Goal: Task Accomplishment & Management: Manage account settings

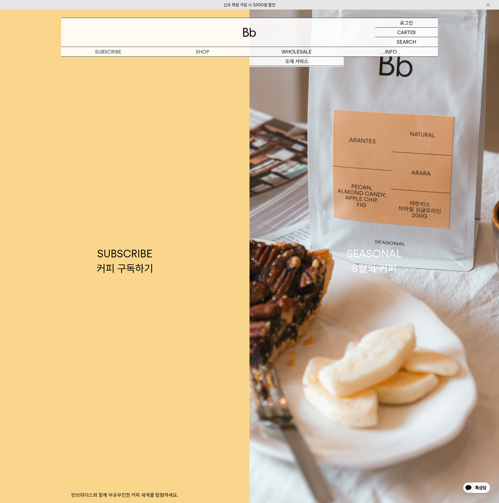
click at [409, 20] on p "로그인" at bounding box center [406, 22] width 13 height 9
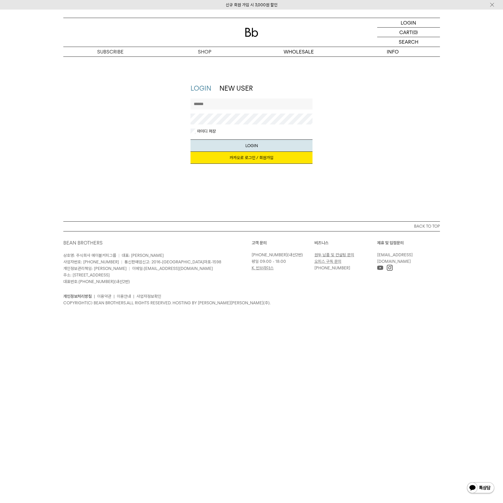
click at [238, 159] on link "카카오로 로그인 / 회원가입" at bounding box center [251, 158] width 122 height 12
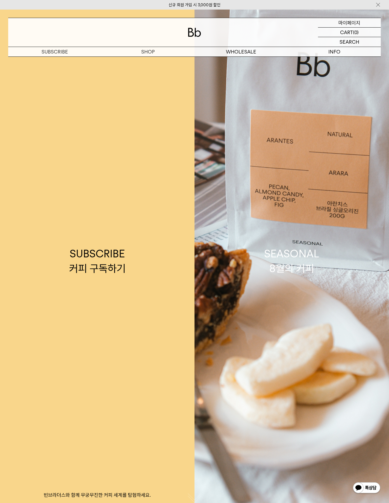
click at [355, 20] on p "마이페이지" at bounding box center [349, 22] width 22 height 9
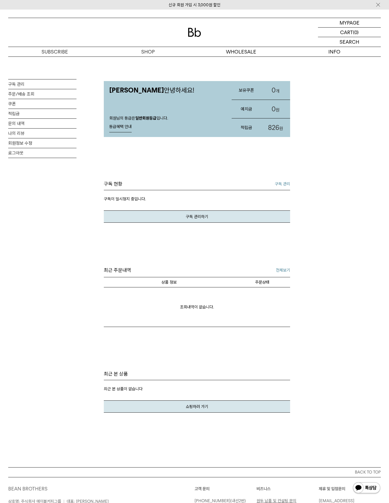
click at [281, 182] on link "구독 관리" at bounding box center [282, 184] width 15 height 7
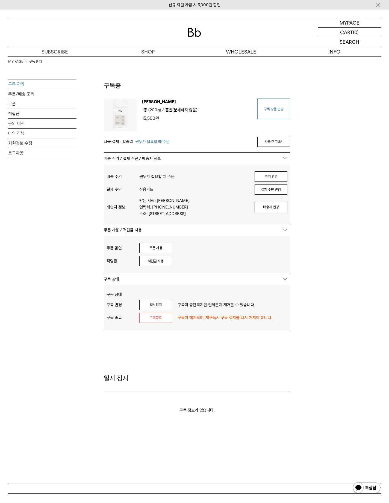
click at [268, 108] on link "구독 상품 변경" at bounding box center [273, 109] width 33 height 21
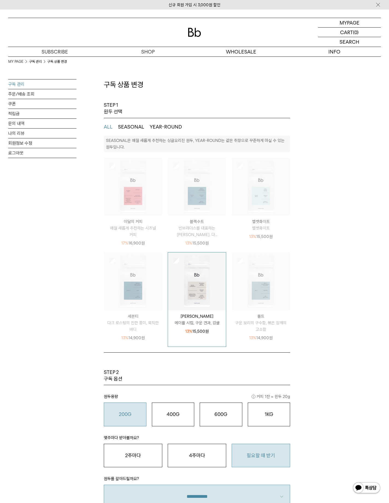
select select "**"
